Goal: Task Accomplishment & Management: Manage account settings

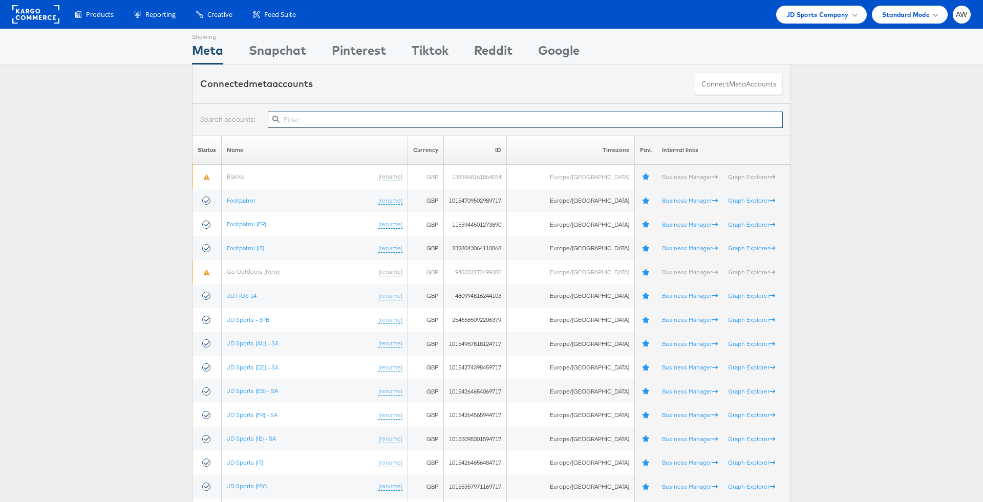
click at [354, 115] on input "text" at bounding box center [525, 120] width 515 height 16
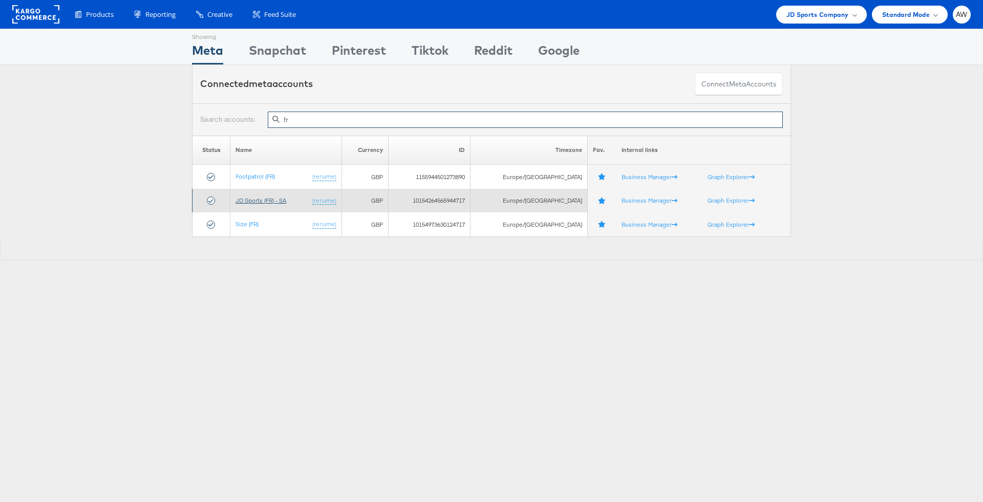
type input "fr"
click at [266, 198] on link "JD Sports (FR) - SA" at bounding box center [261, 201] width 51 height 8
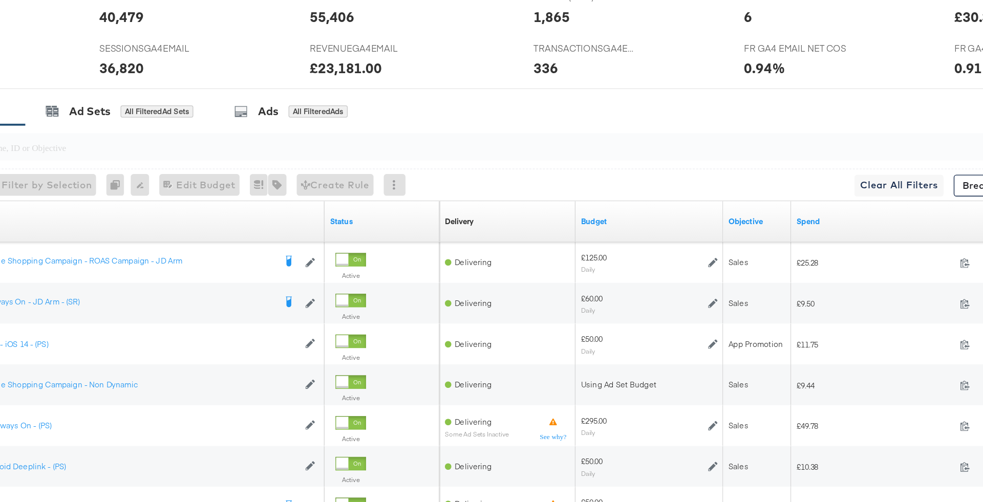
scroll to position [370, 0]
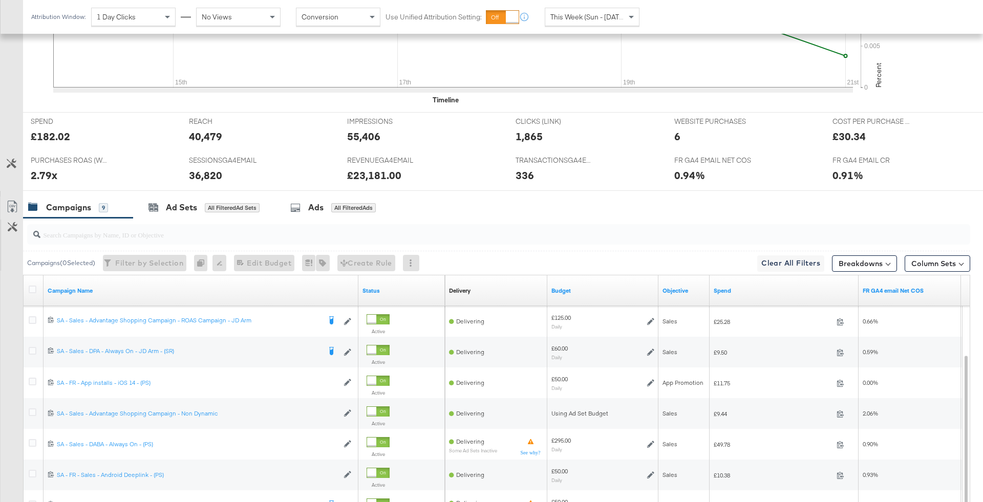
click at [589, 16] on span "This Week (Sun - [DATE])" at bounding box center [588, 16] width 77 height 9
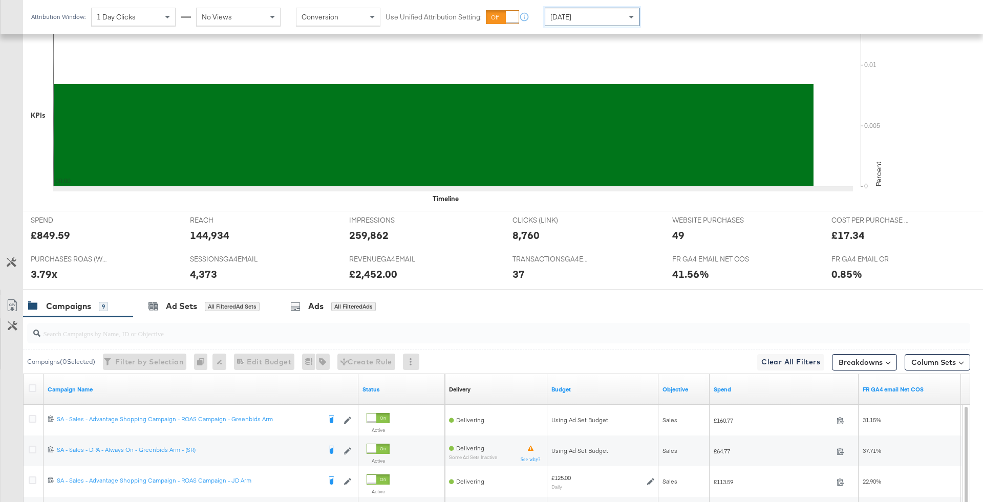
scroll to position [371, 0]
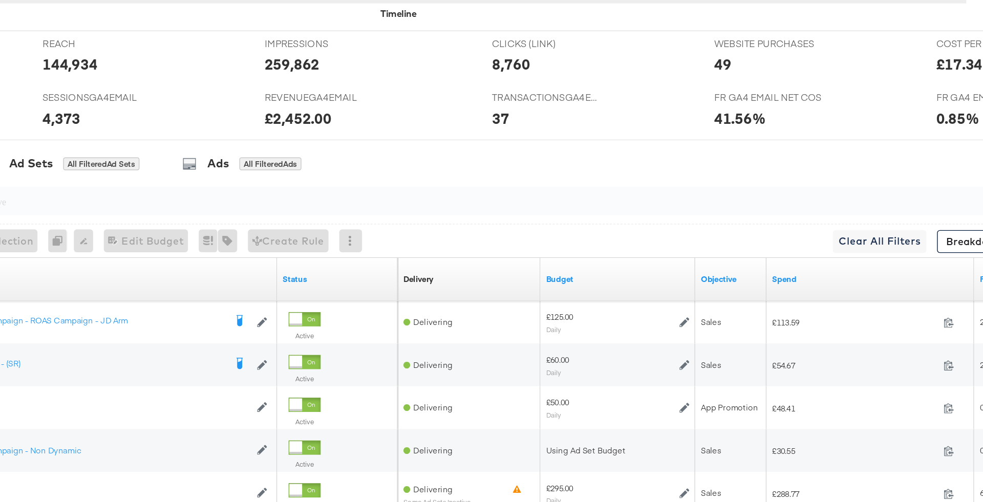
click at [563, 316] on div "£125.00" at bounding box center [560, 317] width 19 height 8
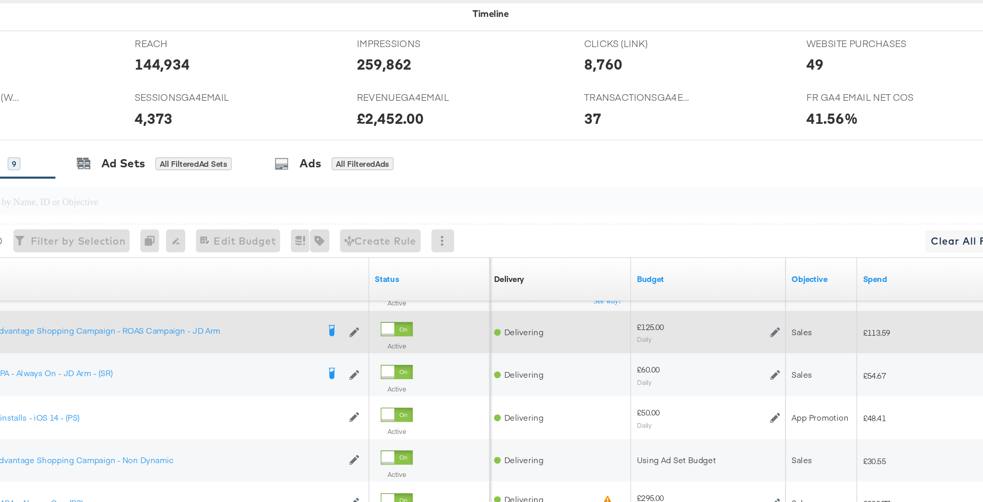
click at [650, 324] on icon at bounding box center [649, 327] width 7 height 7
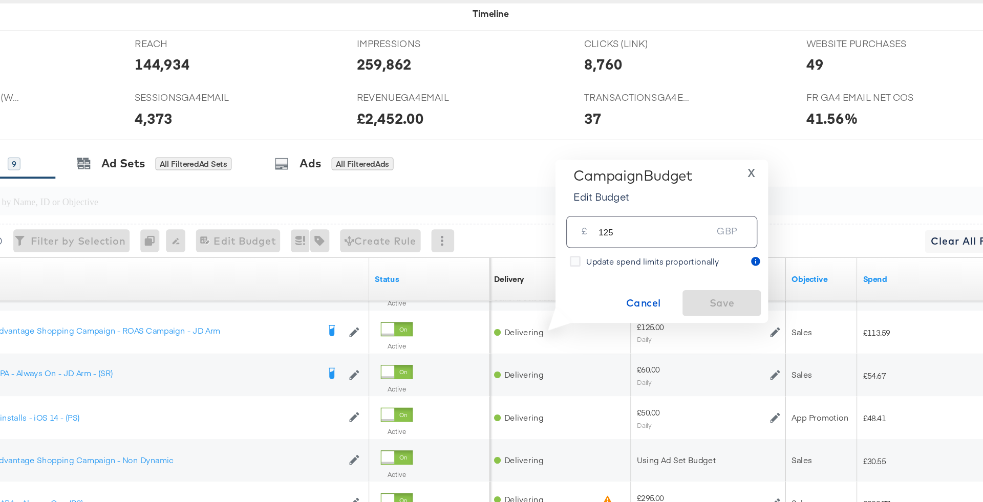
click at [577, 257] on input "125" at bounding box center [563, 252] width 81 height 22
type input "100"
click at [610, 308] on span "Save" at bounding box center [611, 307] width 48 height 13
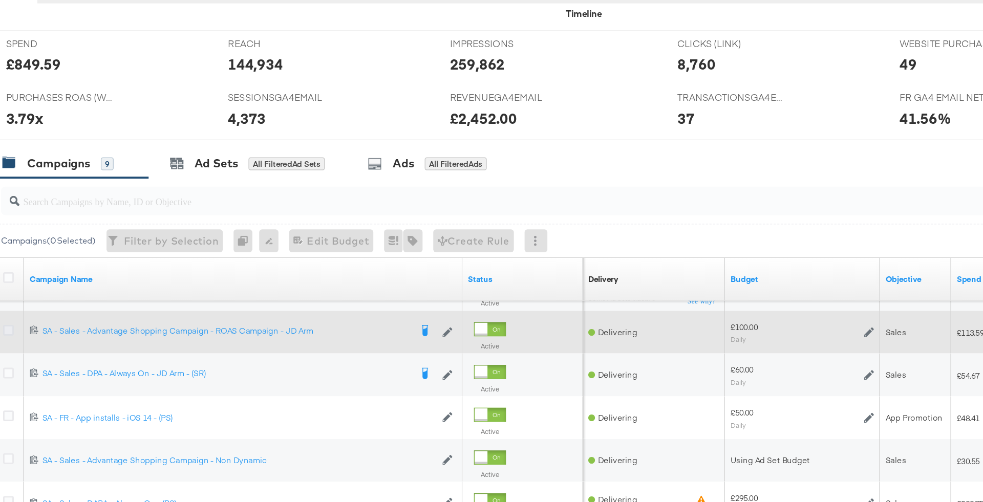
click at [30, 323] on icon at bounding box center [33, 327] width 8 height 8
click at [0, 0] on input "checkbox" at bounding box center [0, 0] width 0 height 0
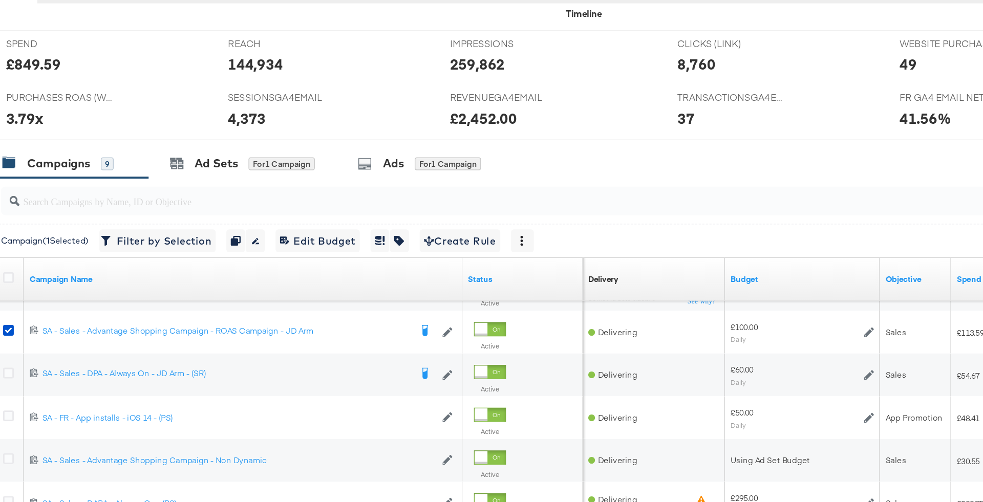
click at [237, 193] on div at bounding box center [491, 194] width 983 height 8
click at [238, 202] on span "for 1 Campaign" at bounding box center [229, 206] width 48 height 9
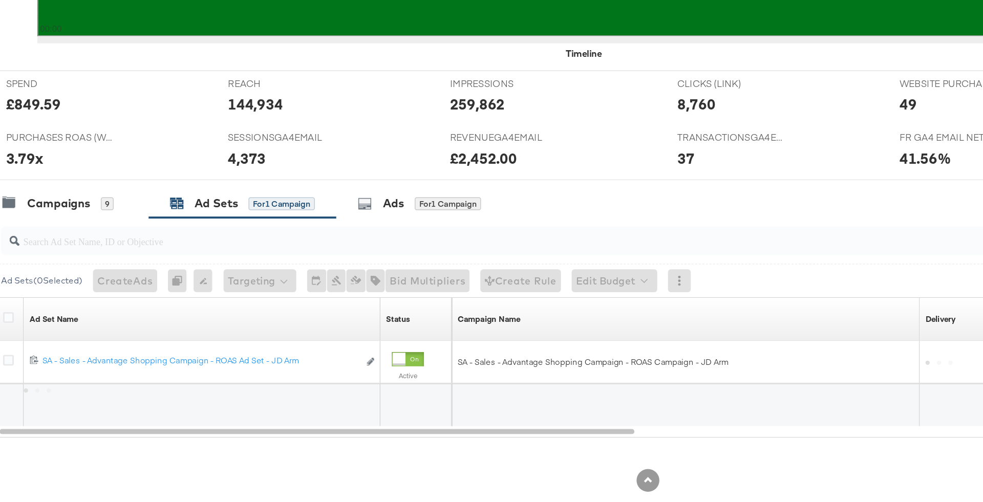
scroll to position [308, 0]
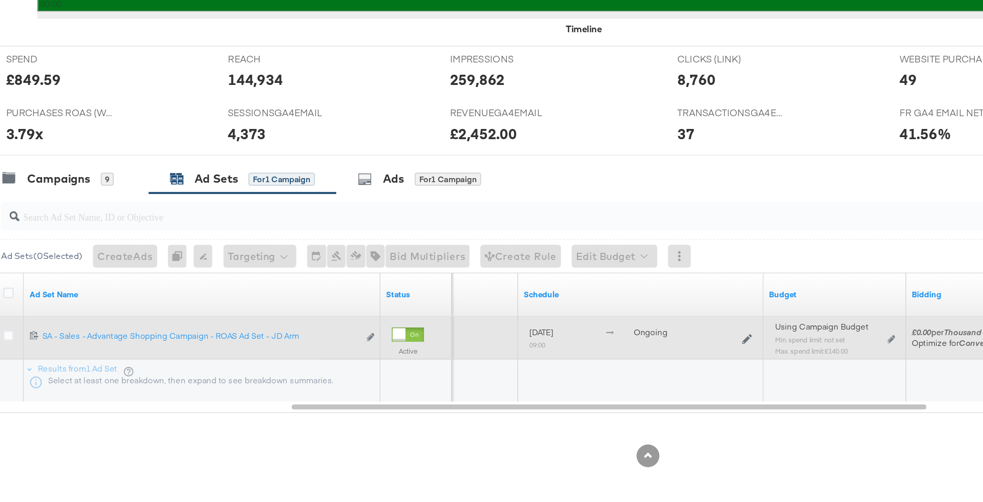
click at [671, 381] on div "Using Campaign Budget Min. spend limit: not set Max. spend limit : £140.00 Edit…" at bounding box center [626, 389] width 94 height 32
click at [666, 383] on icon at bounding box center [666, 386] width 5 height 6
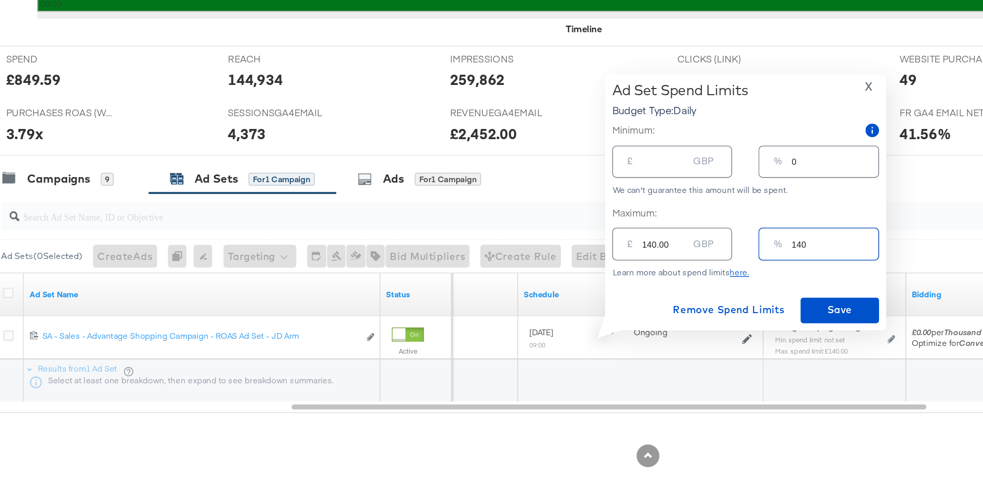
click at [603, 317] on input "140" at bounding box center [626, 313] width 62 height 22
click at [495, 317] on input "140.00" at bounding box center [503, 313] width 33 height 22
click at [605, 313] on input "140" at bounding box center [626, 313] width 62 height 22
type input "10"
type input "10.00"
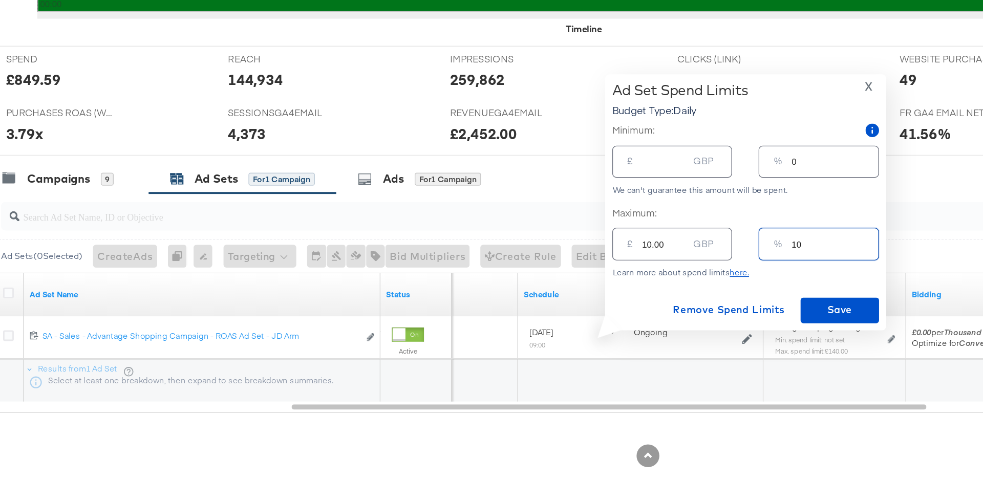
type input "100"
type input "100.00"
type input "100"
click at [628, 364] on span "Save" at bounding box center [629, 364] width 48 height 13
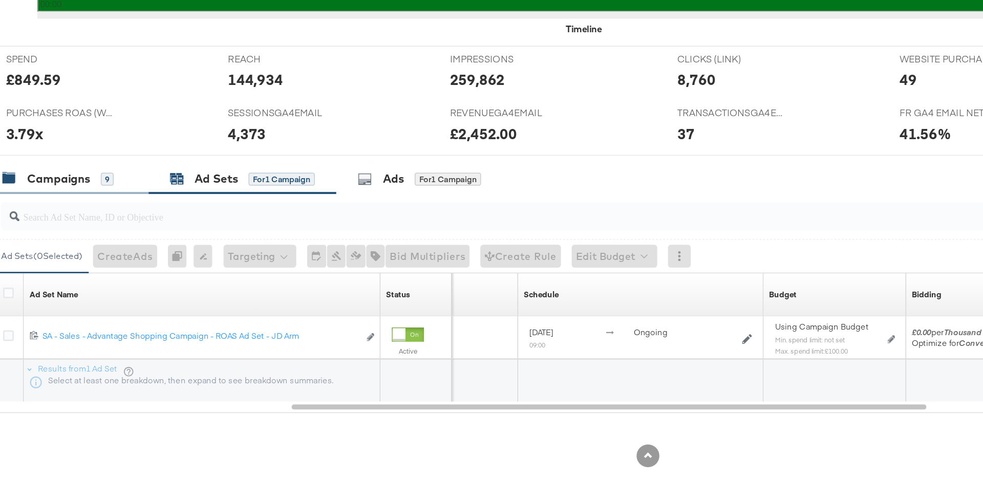
click at [83, 267] on div "Campaigns" at bounding box center [68, 270] width 45 height 12
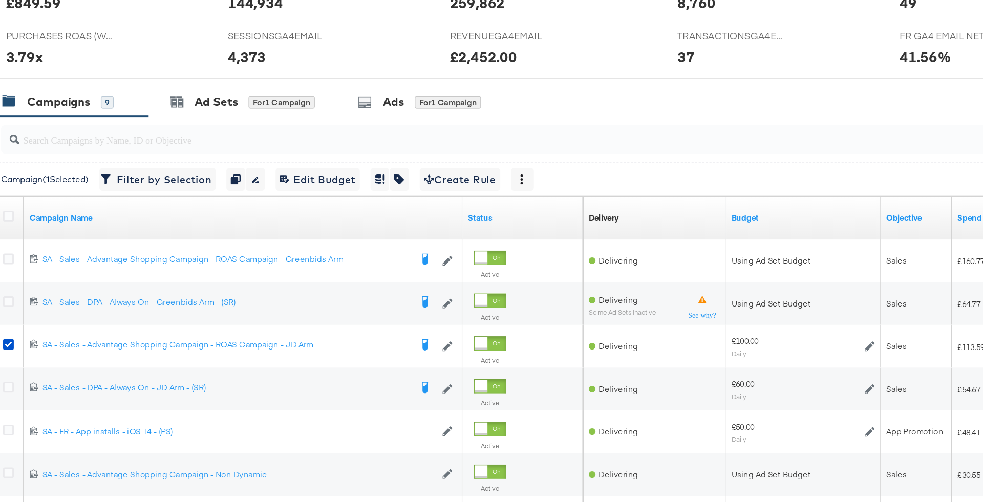
scroll to position [389, 0]
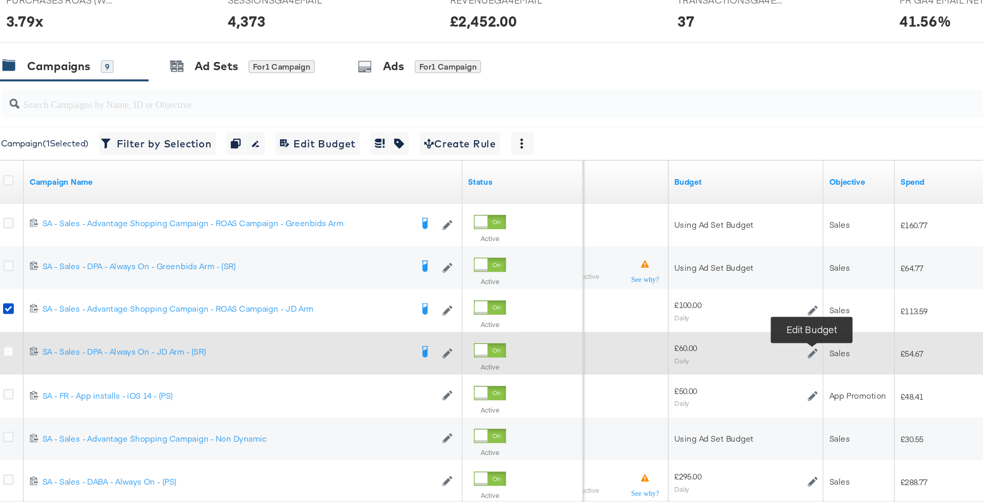
click at [608, 394] on icon at bounding box center [609, 395] width 7 height 7
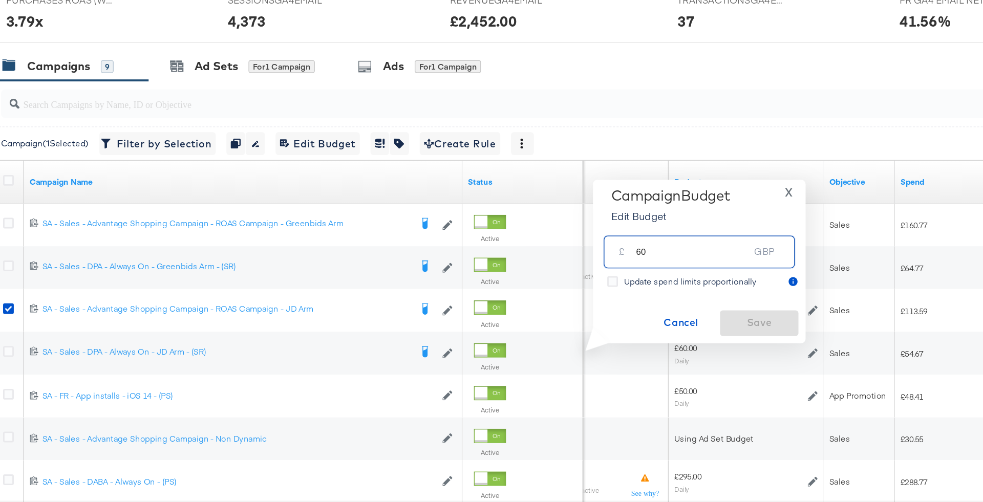
click at [535, 328] on input "60" at bounding box center [523, 318] width 81 height 22
type input "40"
click at [581, 371] on span "Save" at bounding box center [571, 373] width 48 height 13
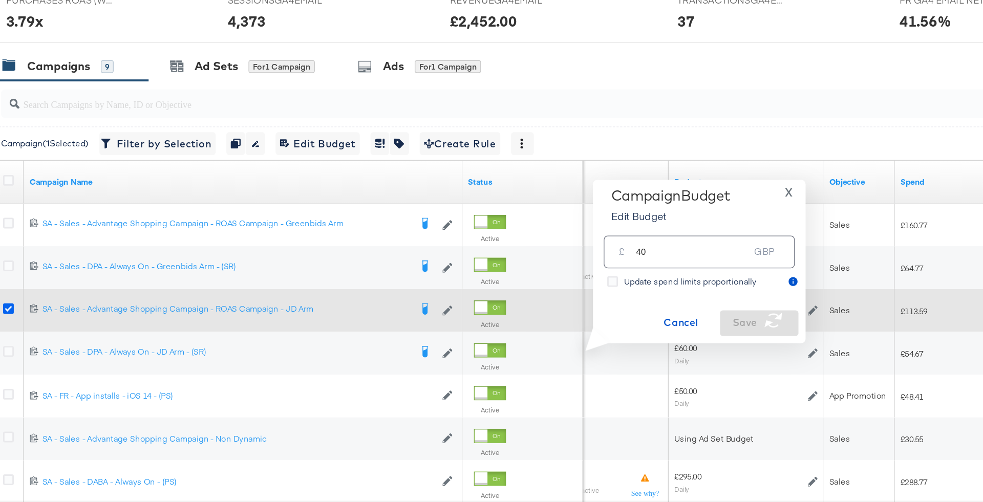
click at [33, 359] on icon at bounding box center [33, 363] width 8 height 8
click at [0, 0] on input "checkbox" at bounding box center [0, 0] width 0 height 0
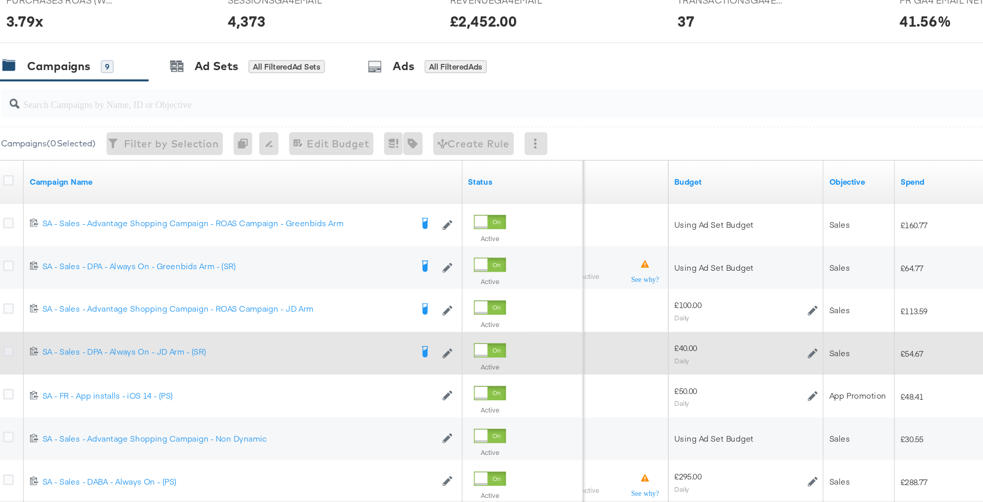
click at [32, 390] on icon at bounding box center [33, 394] width 8 height 8
click at [0, 0] on input "checkbox" at bounding box center [0, 0] width 0 height 0
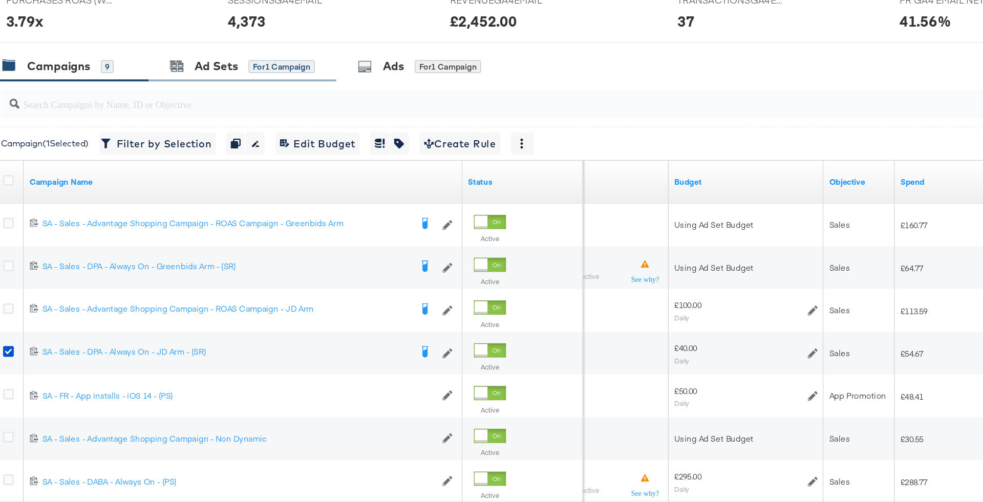
click at [190, 194] on div "Ad Sets for 1 Campaign" at bounding box center [200, 189] width 135 height 22
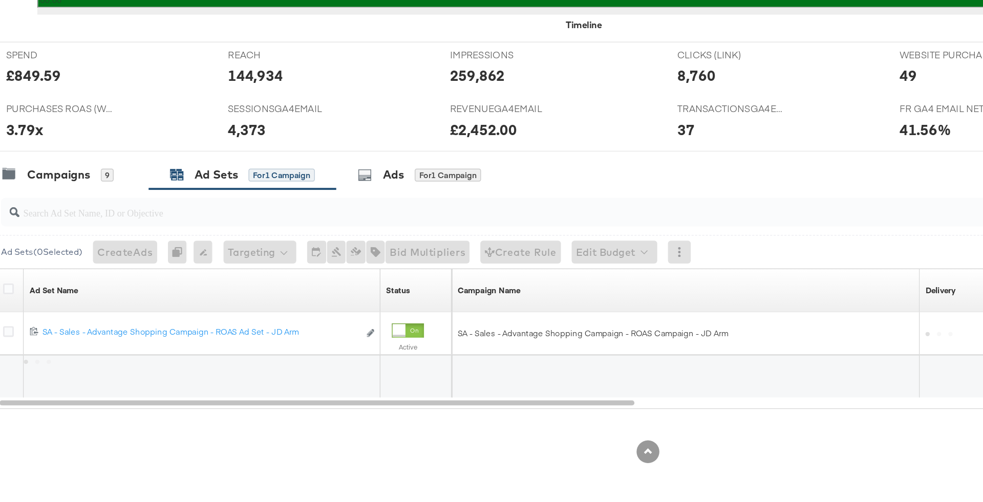
scroll to position [339, 0]
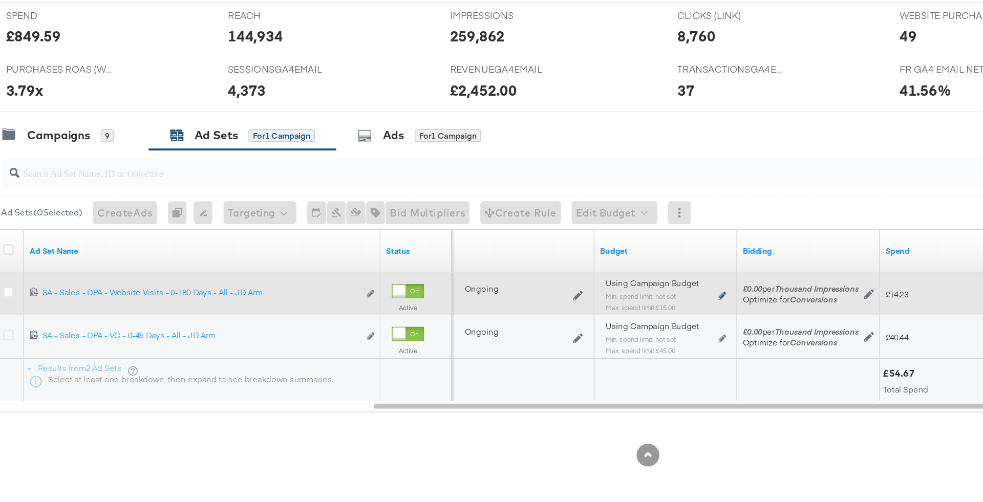
click at [544, 351] on icon at bounding box center [544, 354] width 5 height 6
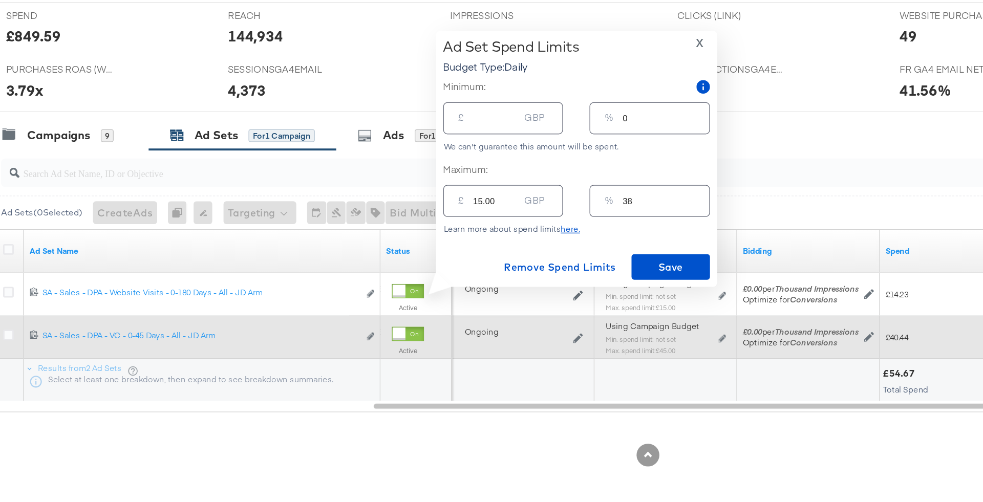
click at [541, 388] on div "Using Campaign Budget Min. spend limit: not set Max. spend limit : £45.00 Edit …" at bounding box center [504, 388] width 86 height 24
click at [541, 382] on div "Using Campaign Budget Min. spend limit: not set Max. spend limit : £45.00 Edit …" at bounding box center [504, 388] width 86 height 24
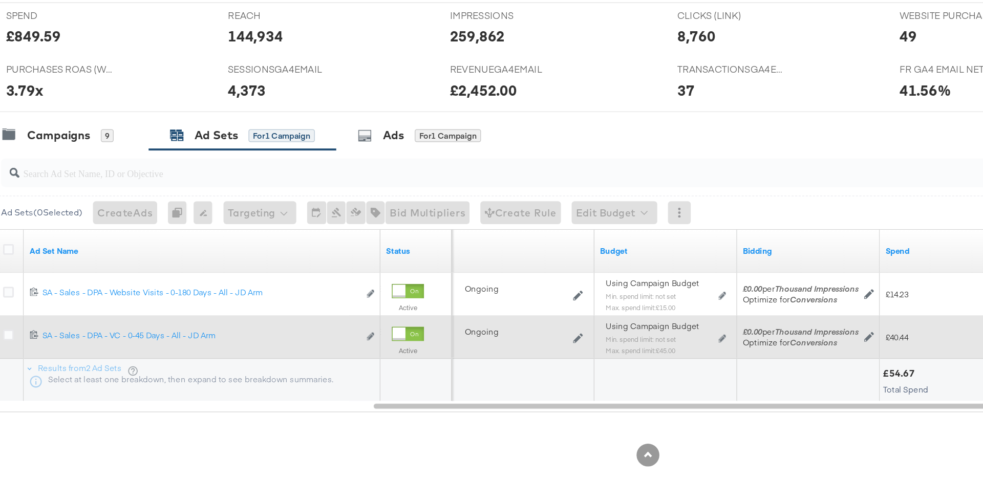
click at [541, 382] on div "Using Campaign Budget Min. spend limit: not set Max. spend limit : £45.00 Edit …" at bounding box center [504, 388] width 86 height 24
click at [547, 379] on div "Using Campaign Budget Min. spend limit: not set Max. spend limit : £45.00 Edit …" at bounding box center [504, 388] width 94 height 32
click at [542, 386] on div "Using Campaign Budget Min. spend limit: not set Max. spend limit : £45.00 Edit …" at bounding box center [504, 388] width 86 height 24
click at [544, 383] on icon at bounding box center [544, 385] width 5 height 6
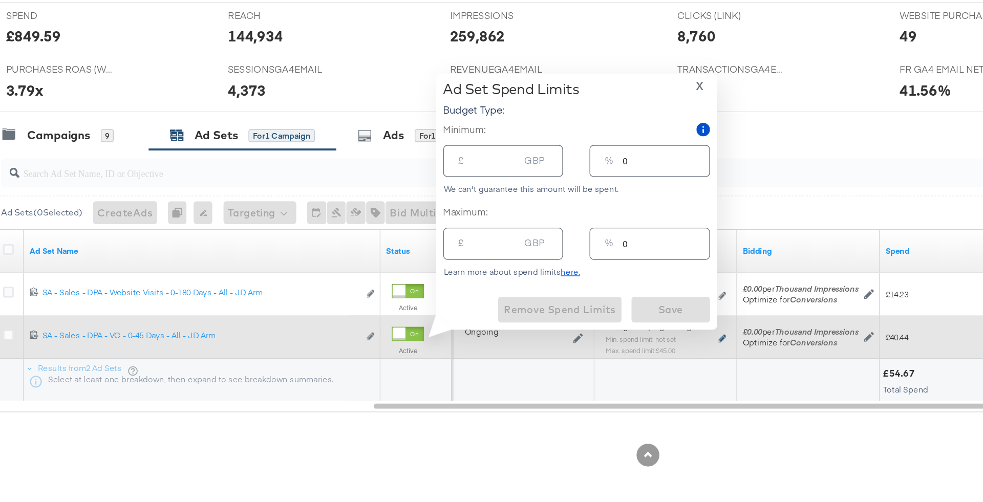
type input "45.00"
type input "113"
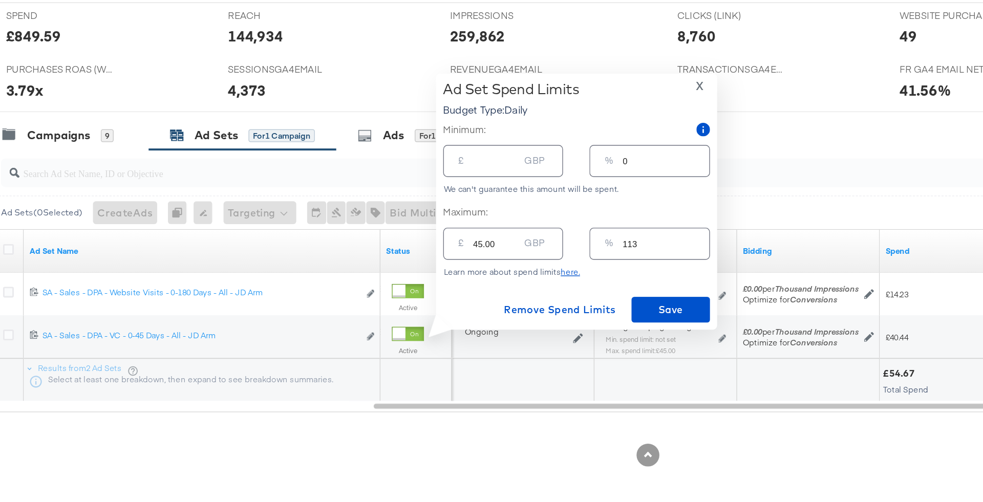
click at [526, 203] on span "X" at bounding box center [529, 203] width 6 height 14
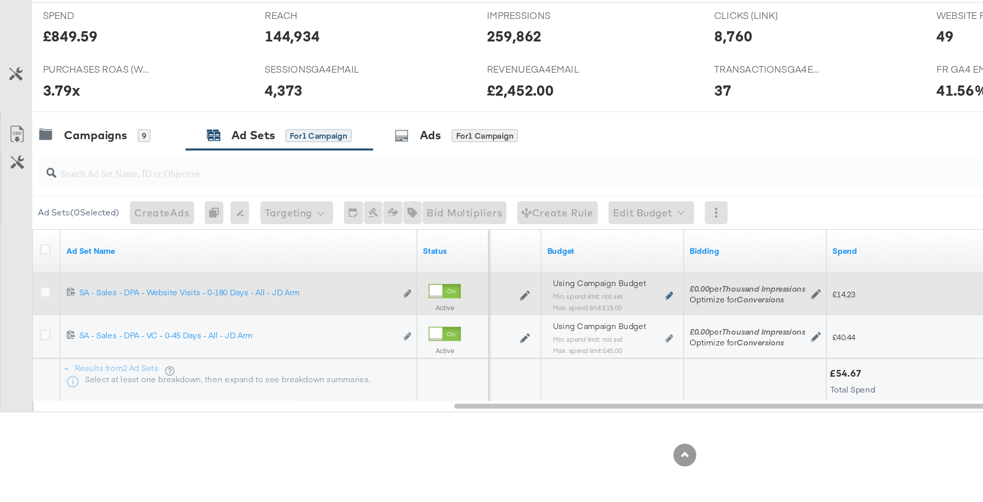
click at [481, 353] on icon at bounding box center [480, 354] width 5 height 6
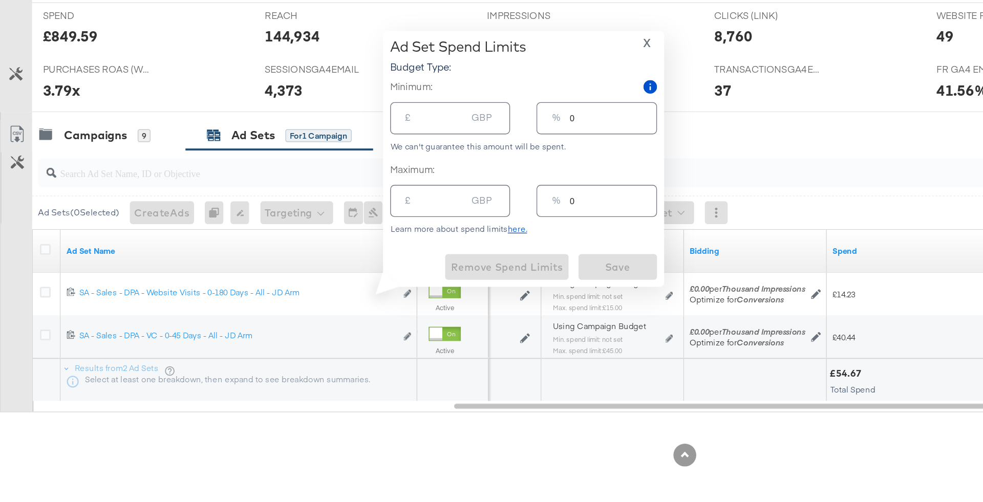
type input "15.00"
type input "38"
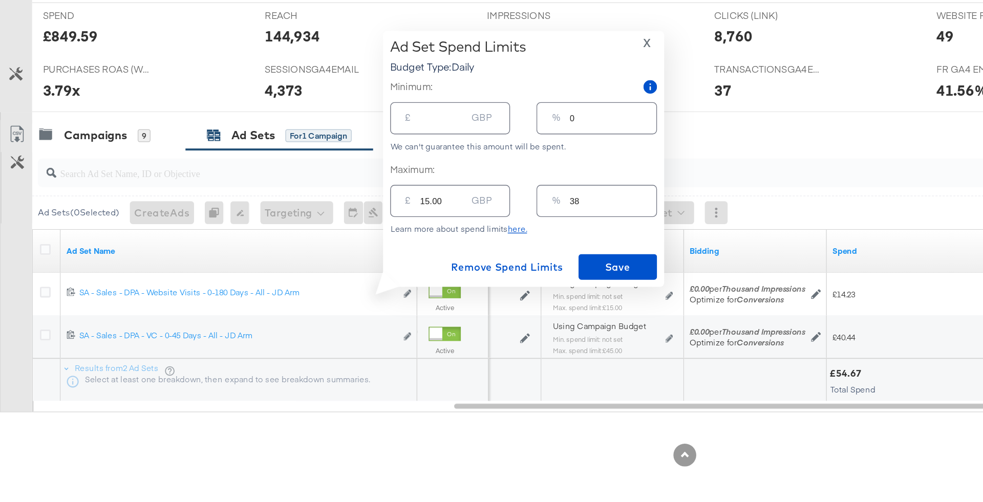
click at [308, 286] on input "15.00" at bounding box center [318, 282] width 33 height 22
type input "1.00"
type input "3"
type input "10.00"
type input "25"
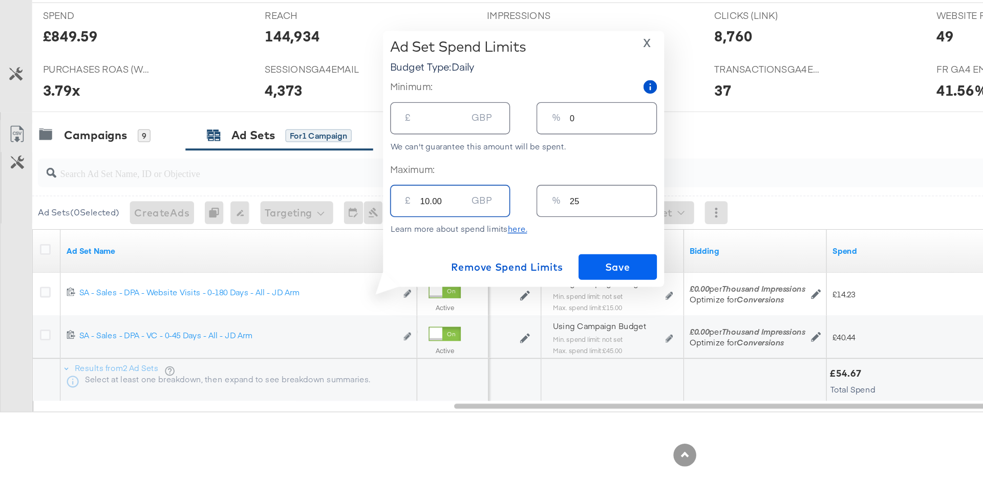
type input "10.00"
click at [435, 326] on button "Save" at bounding box center [443, 333] width 56 height 18
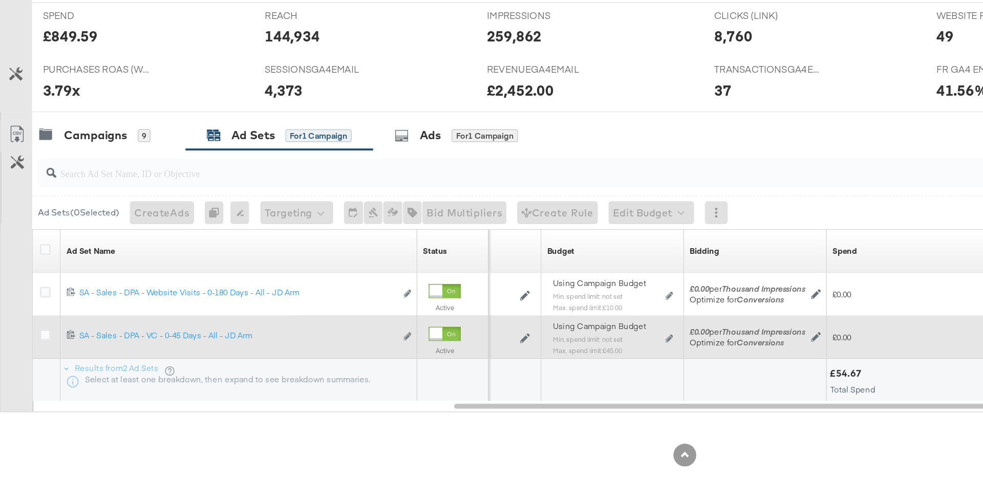
click at [482, 381] on div "Using Campaign Budget Min. spend limit: not set Max. spend limit : £45.00 Edit …" at bounding box center [440, 388] width 94 height 32
click at [478, 382] on icon at bounding box center [480, 385] width 5 height 6
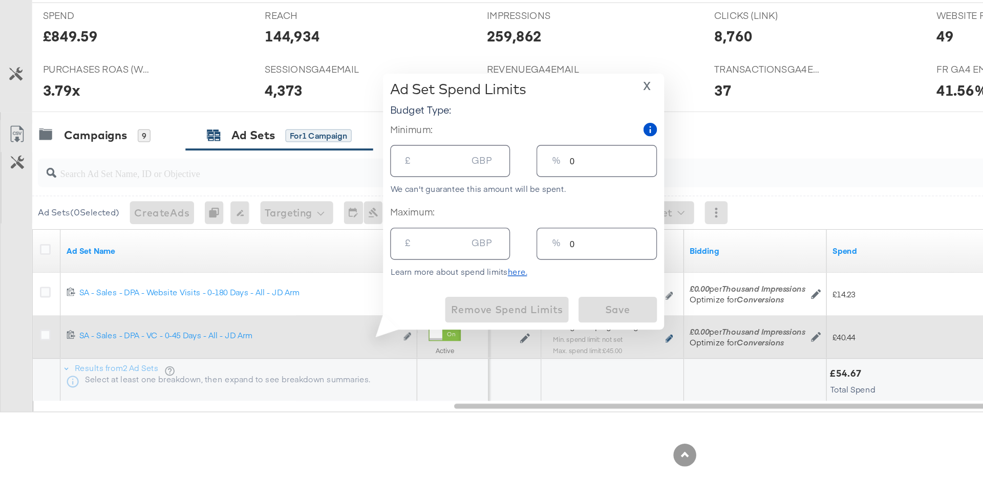
type input "45.00"
type input "113"
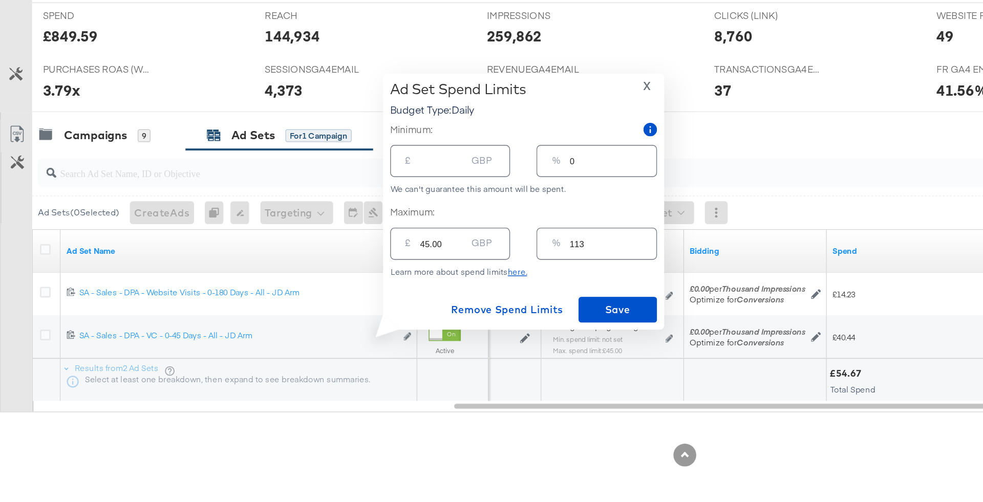
click at [305, 315] on input "45.00" at bounding box center [318, 313] width 33 height 22
type input "5.00"
type input "13"
type input "35.00"
type input "88"
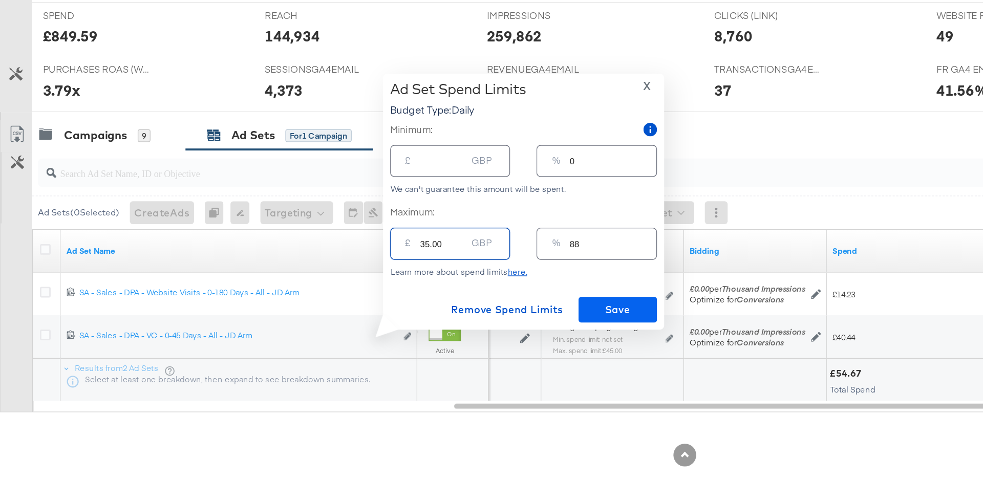
type input "35.00"
click at [441, 368] on span "Save" at bounding box center [443, 364] width 48 height 13
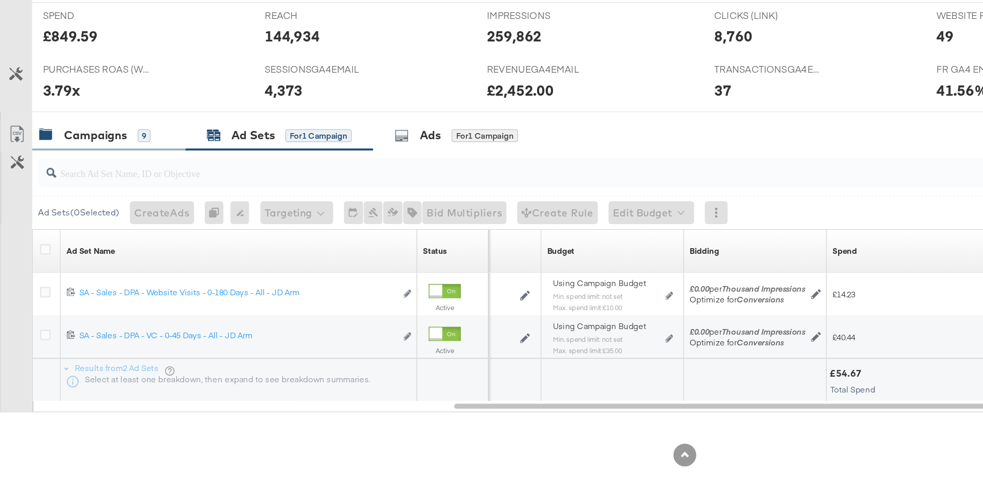
click at [93, 240] on div "Campaigns 9" at bounding box center [68, 239] width 80 height 12
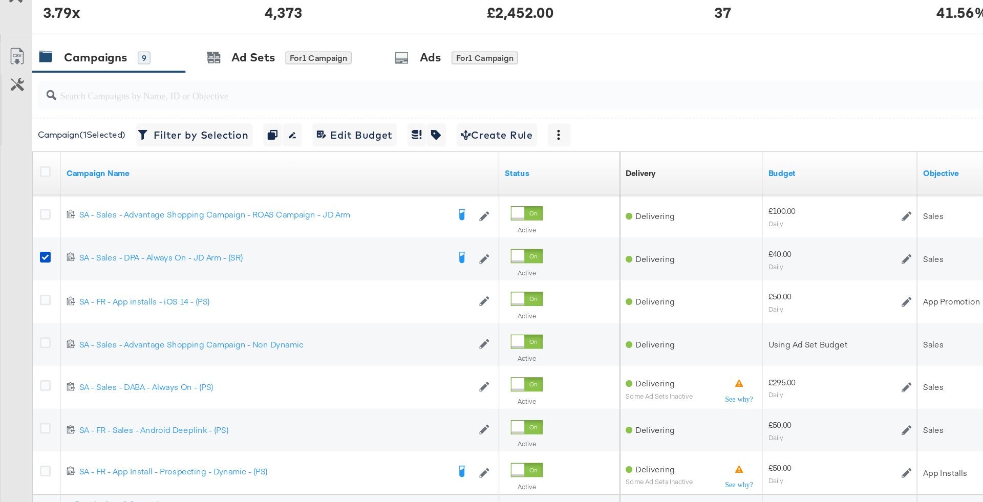
scroll to position [408, 0]
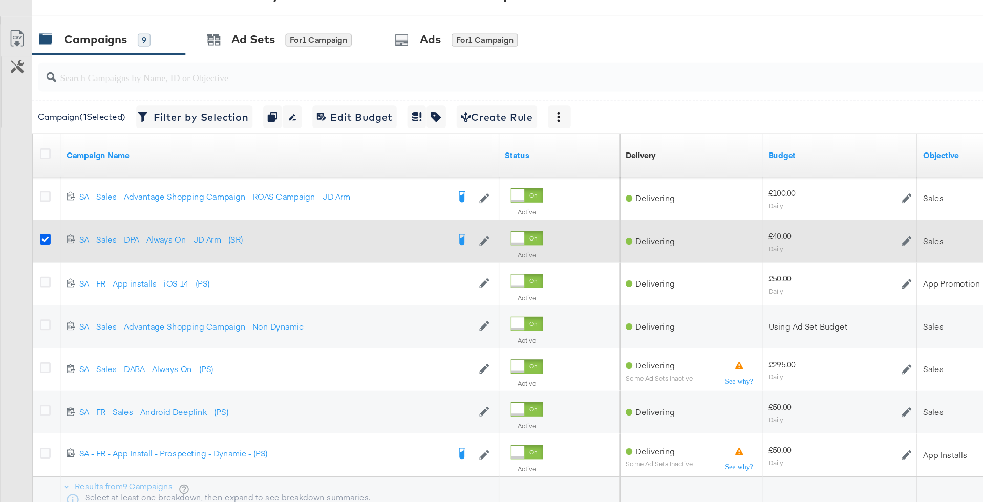
click at [30, 310] on icon at bounding box center [33, 314] width 8 height 8
click at [0, 0] on input "checkbox" at bounding box center [0, 0] width 0 height 0
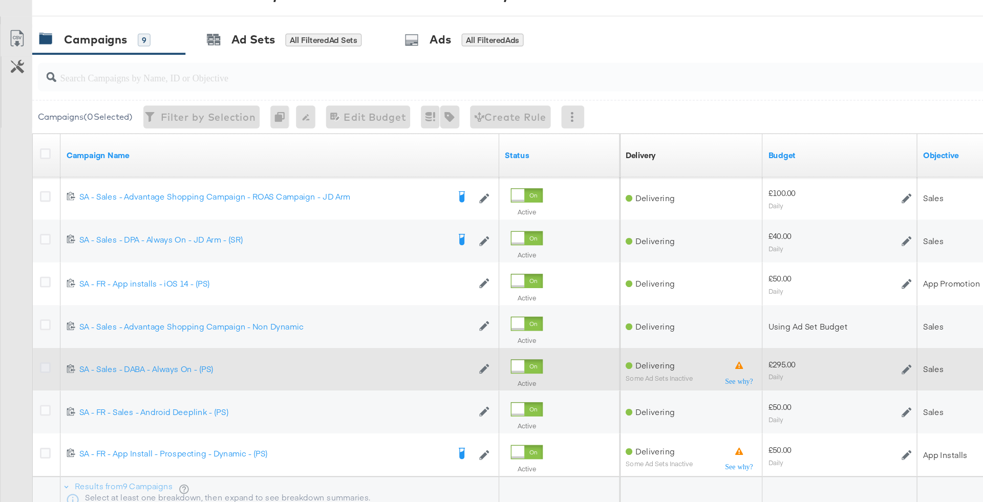
click at [30, 402] on icon at bounding box center [33, 406] width 8 height 8
click at [0, 0] on input "checkbox" at bounding box center [0, 0] width 0 height 0
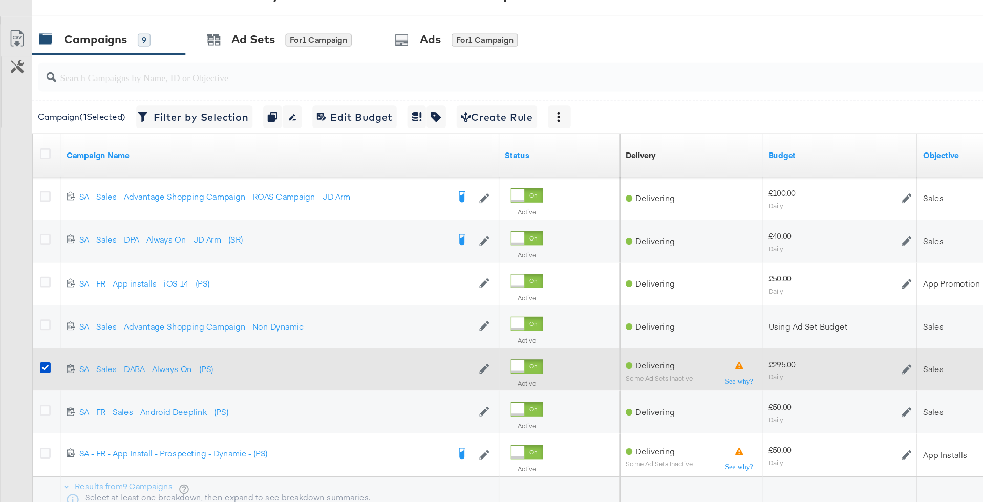
click at [648, 404] on icon at bounding box center [650, 407] width 7 height 7
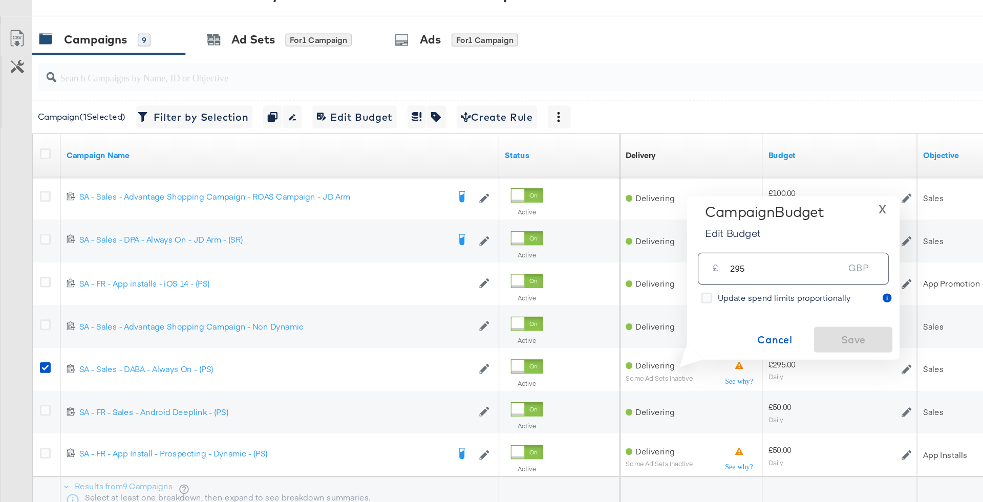
click at [563, 337] on input "295" at bounding box center [564, 331] width 81 height 22
type input "200"
click at [603, 390] on span "Save" at bounding box center [612, 385] width 48 height 13
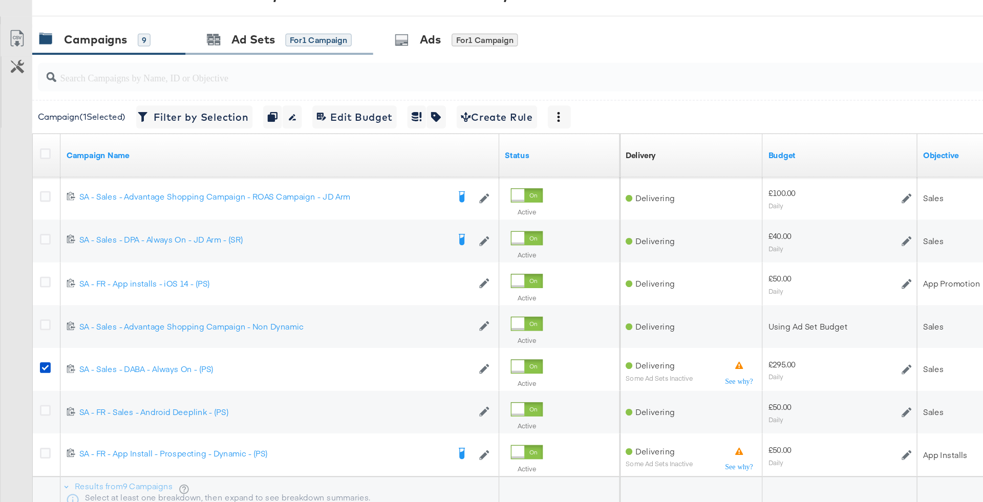
click at [193, 175] on div "Ad Sets for 1 Campaign" at bounding box center [200, 170] width 135 height 22
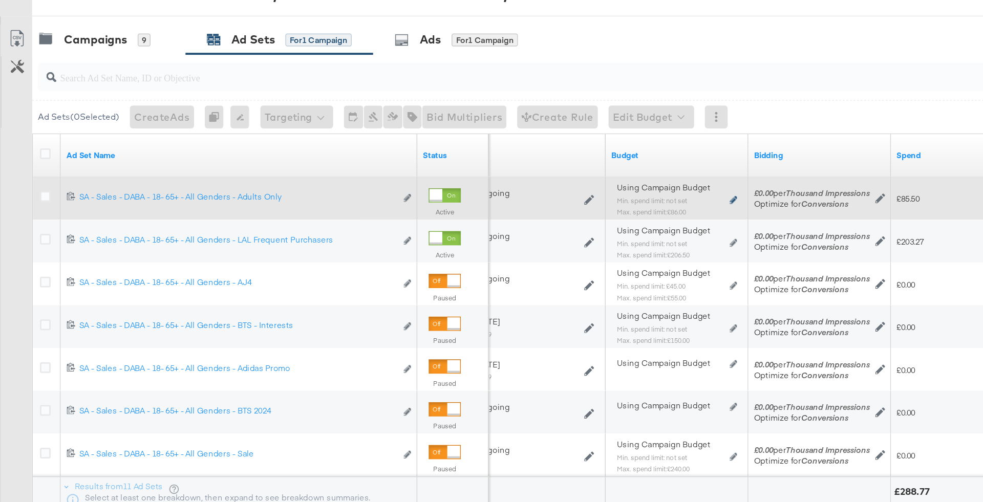
click at [528, 283] on icon at bounding box center [526, 286] width 5 height 6
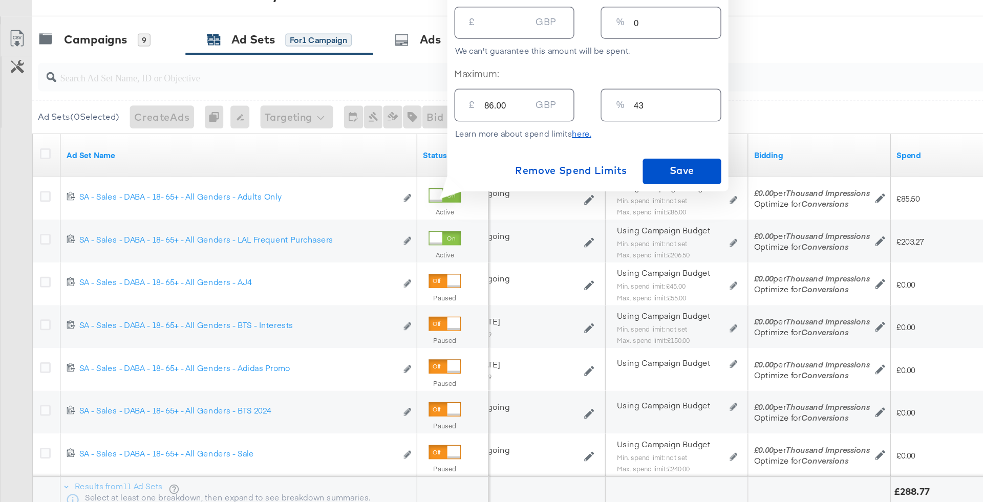
click at [480, 216] on input "43" at bounding box center [486, 213] width 62 height 22
drag, startPoint x: 466, startPoint y: 216, endPoint x: 435, endPoint y: 216, distance: 31.8
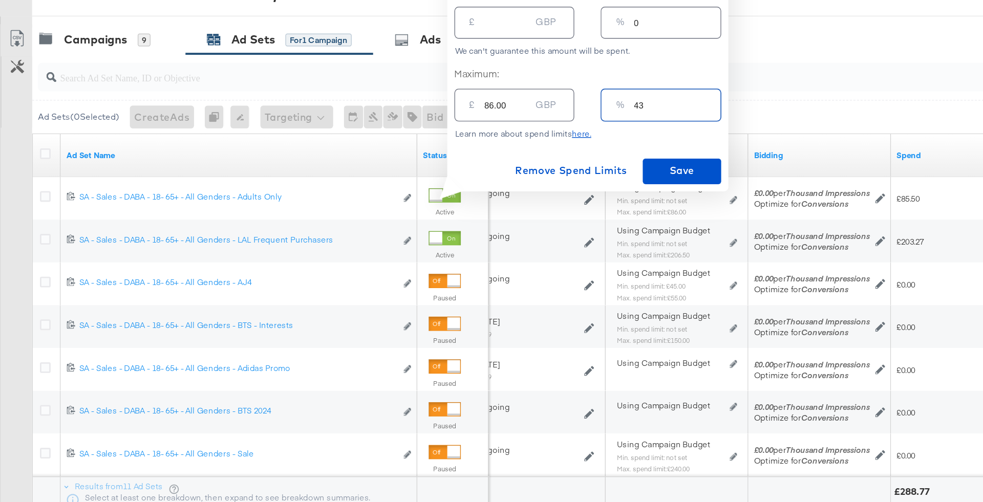
click at [435, 216] on div "% 43" at bounding box center [474, 216] width 86 height 23
type input "2"
type input "4.00"
type input "25"
type input "50.00"
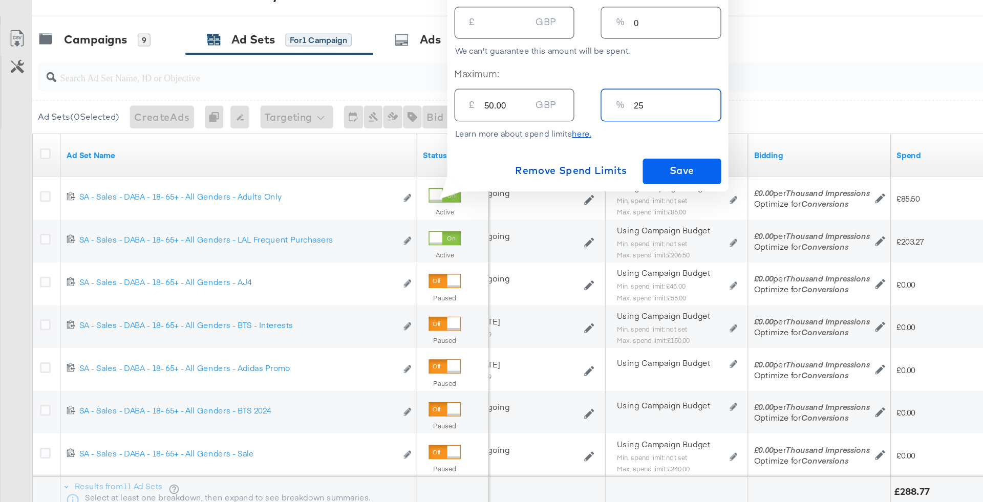
type input "25"
click at [486, 261] on span "Save" at bounding box center [489, 264] width 48 height 13
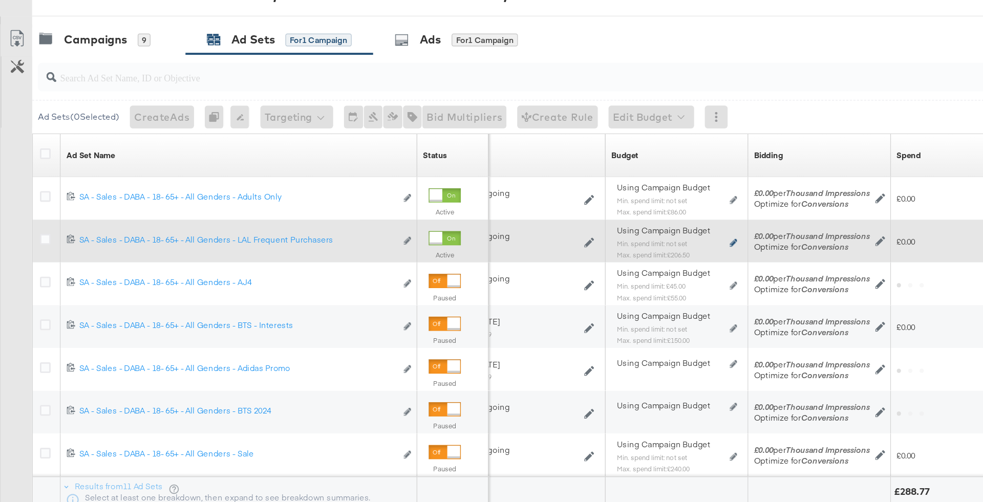
click at [527, 313] on icon at bounding box center [526, 316] width 5 height 6
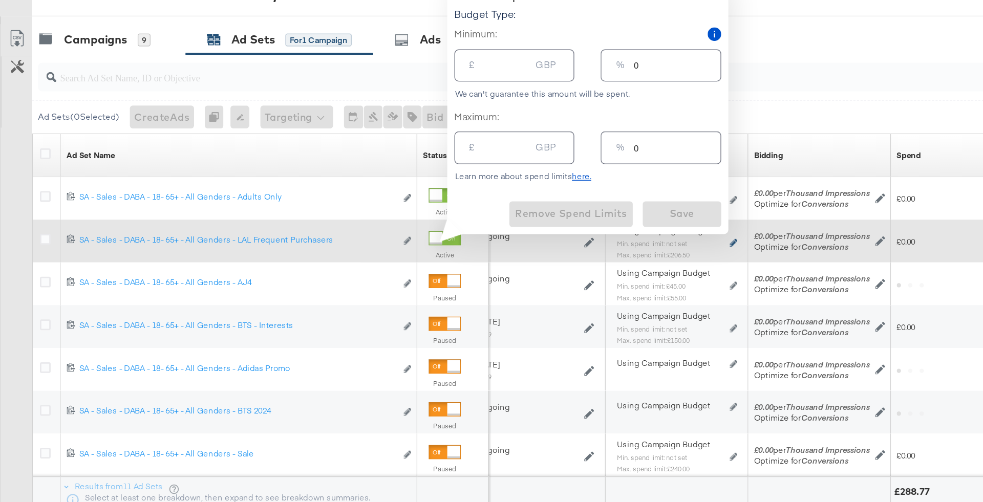
type input "206.50"
type input "103"
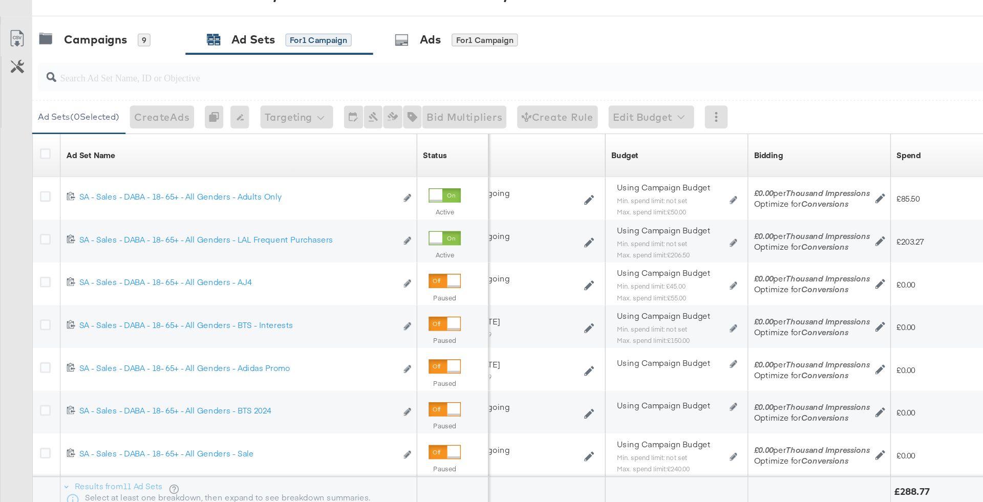
click at [469, 253] on div "Budget Sorting Unavailable" at bounding box center [486, 253] width 102 height 16
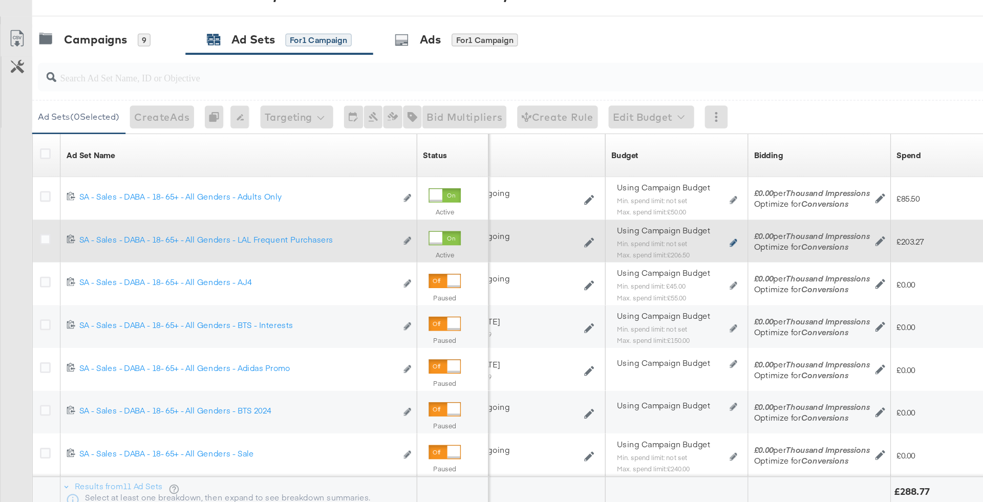
click at [526, 313] on icon at bounding box center [526, 316] width 5 height 6
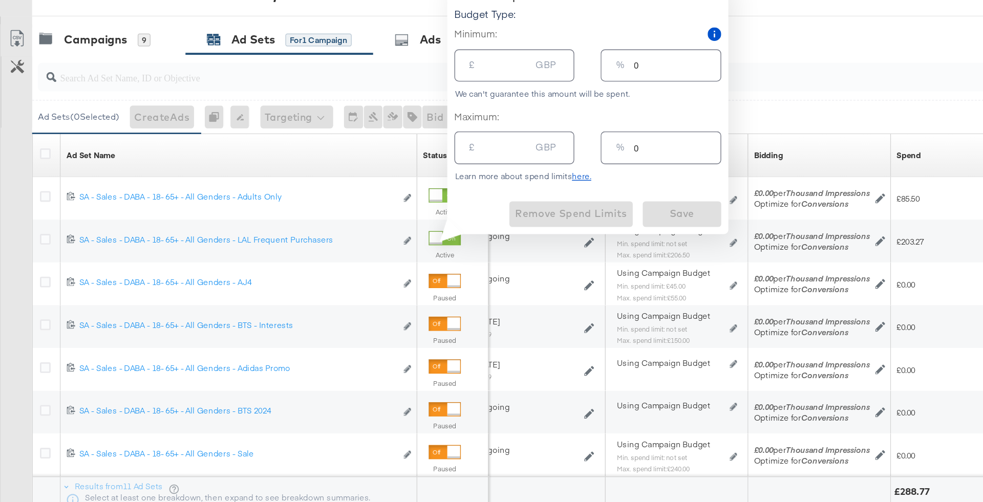
type input "206.50"
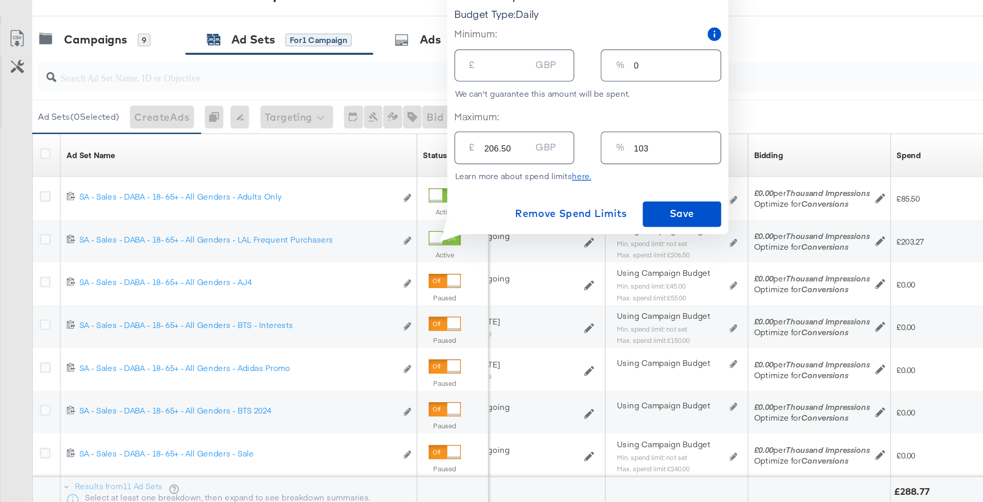
click at [459, 246] on input "103" at bounding box center [486, 243] width 62 height 22
type input "7"
type input "14.00"
type input "75"
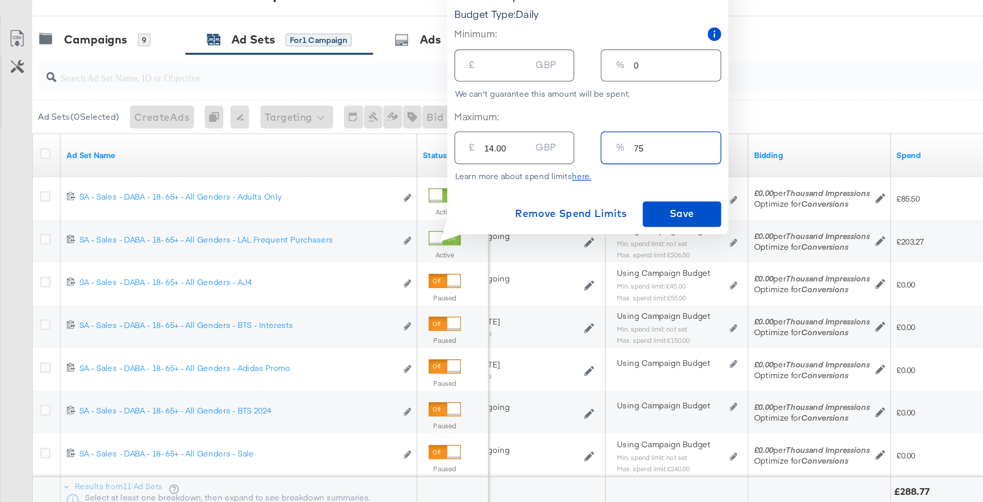
type input "150.00"
type input "75"
click at [459, 269] on div "Learn more about spend limits here." at bounding box center [422, 268] width 192 height 7
click at [491, 299] on span "Save" at bounding box center [489, 295] width 48 height 13
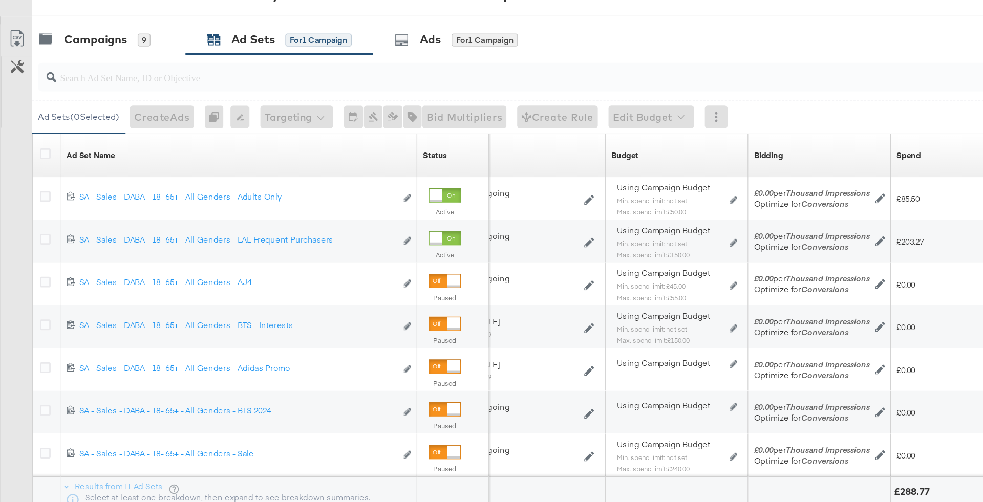
click at [92, 181] on div at bounding box center [496, 197] width 947 height 33
click at [88, 173] on div "Campaigns" at bounding box center [68, 170] width 45 height 12
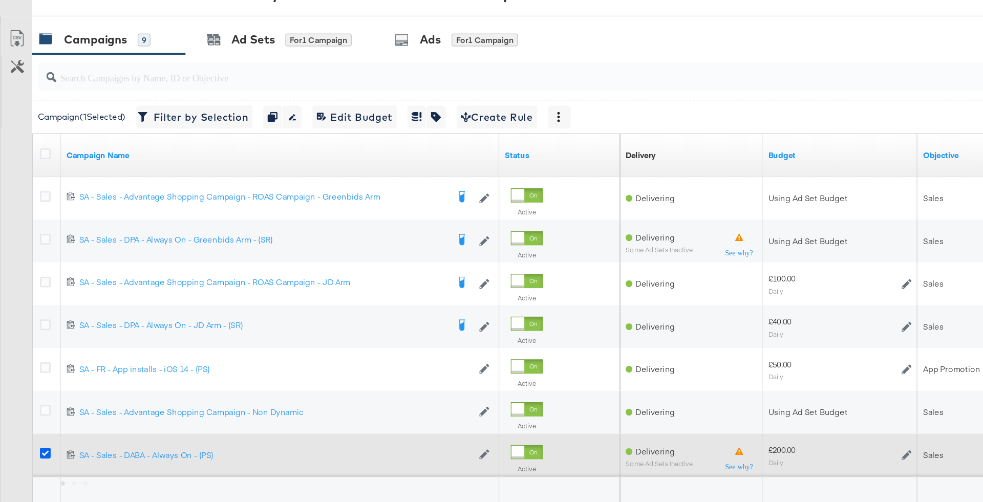
click at [31, 463] on icon at bounding box center [33, 467] width 8 height 8
click at [0, 0] on input "checkbox" at bounding box center [0, 0] width 0 height 0
